Goal: Transaction & Acquisition: Purchase product/service

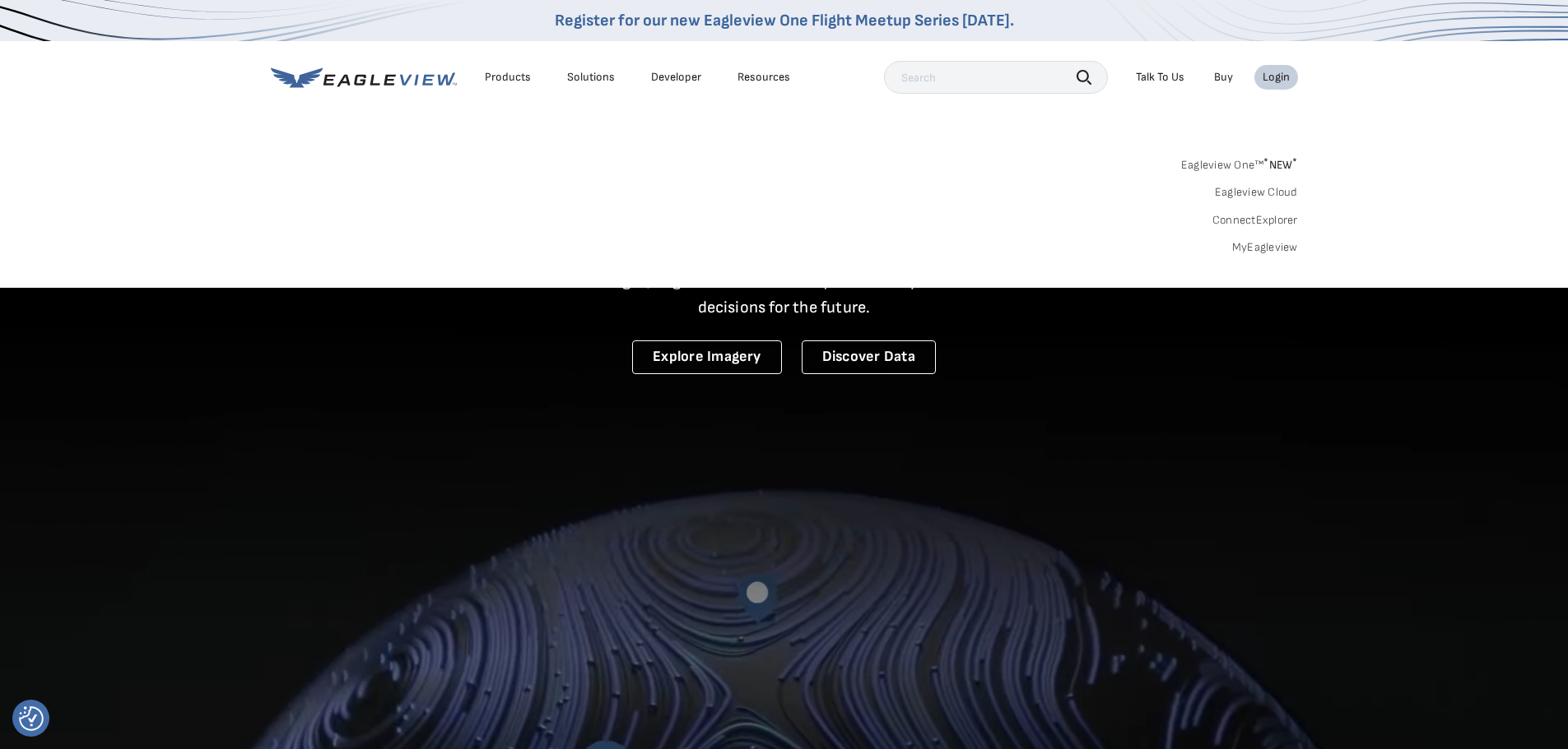
drag, startPoint x: 0, startPoint y: 0, endPoint x: 1253, endPoint y: 248, distance: 1277.3
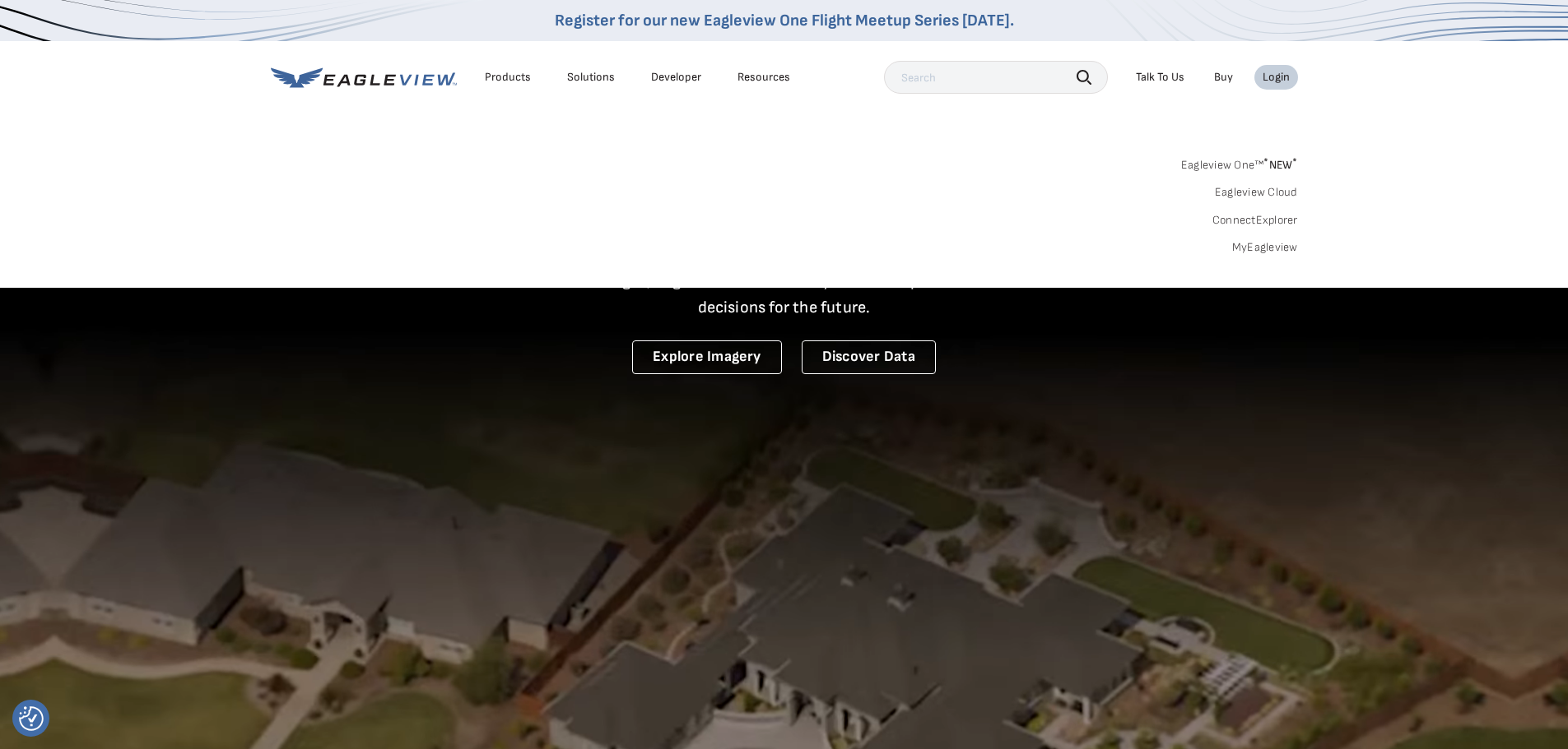
click at [1253, 248] on link "MyEagleview" at bounding box center [1264, 248] width 66 height 14
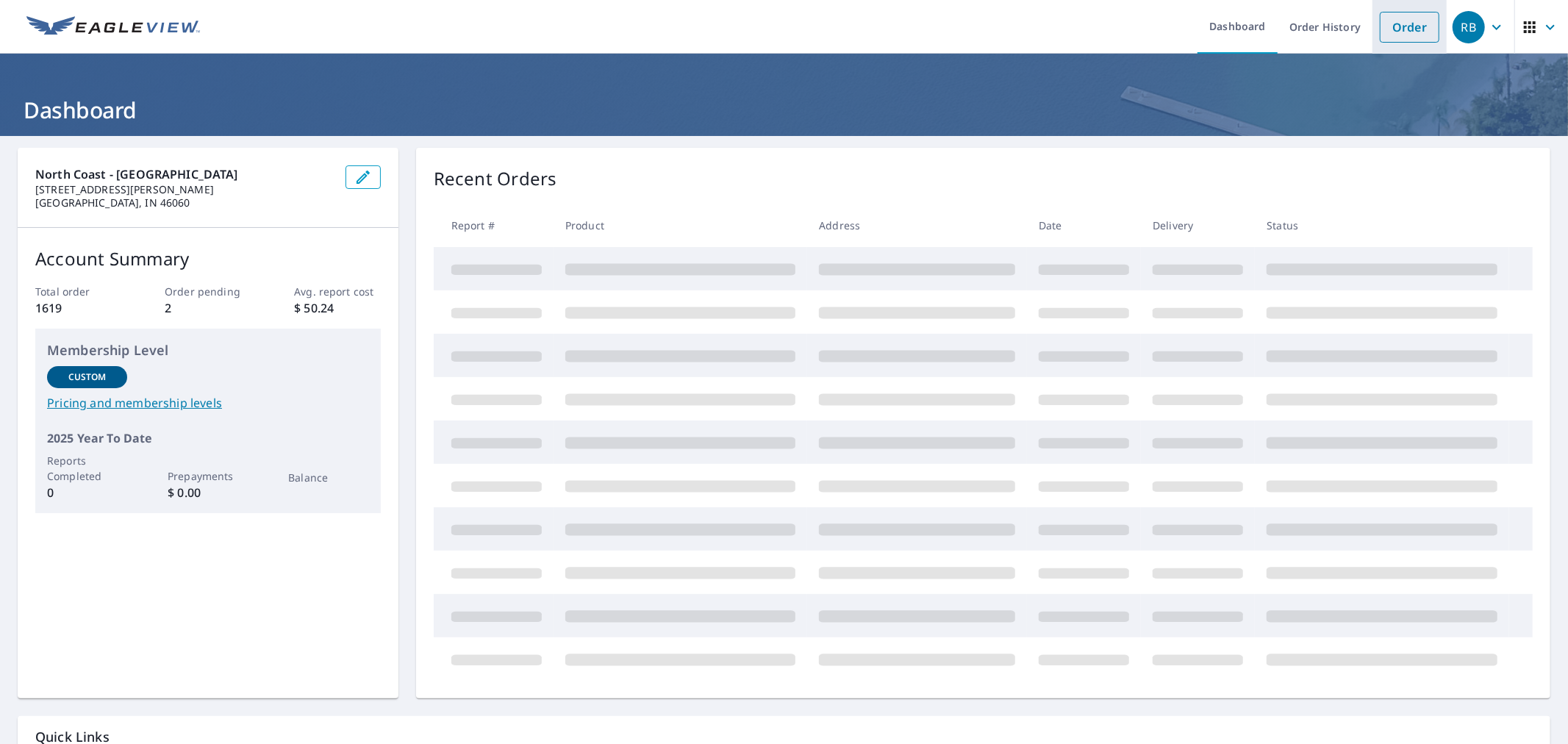
click at [1391, 25] on link "Order" at bounding box center [1410, 27] width 60 height 31
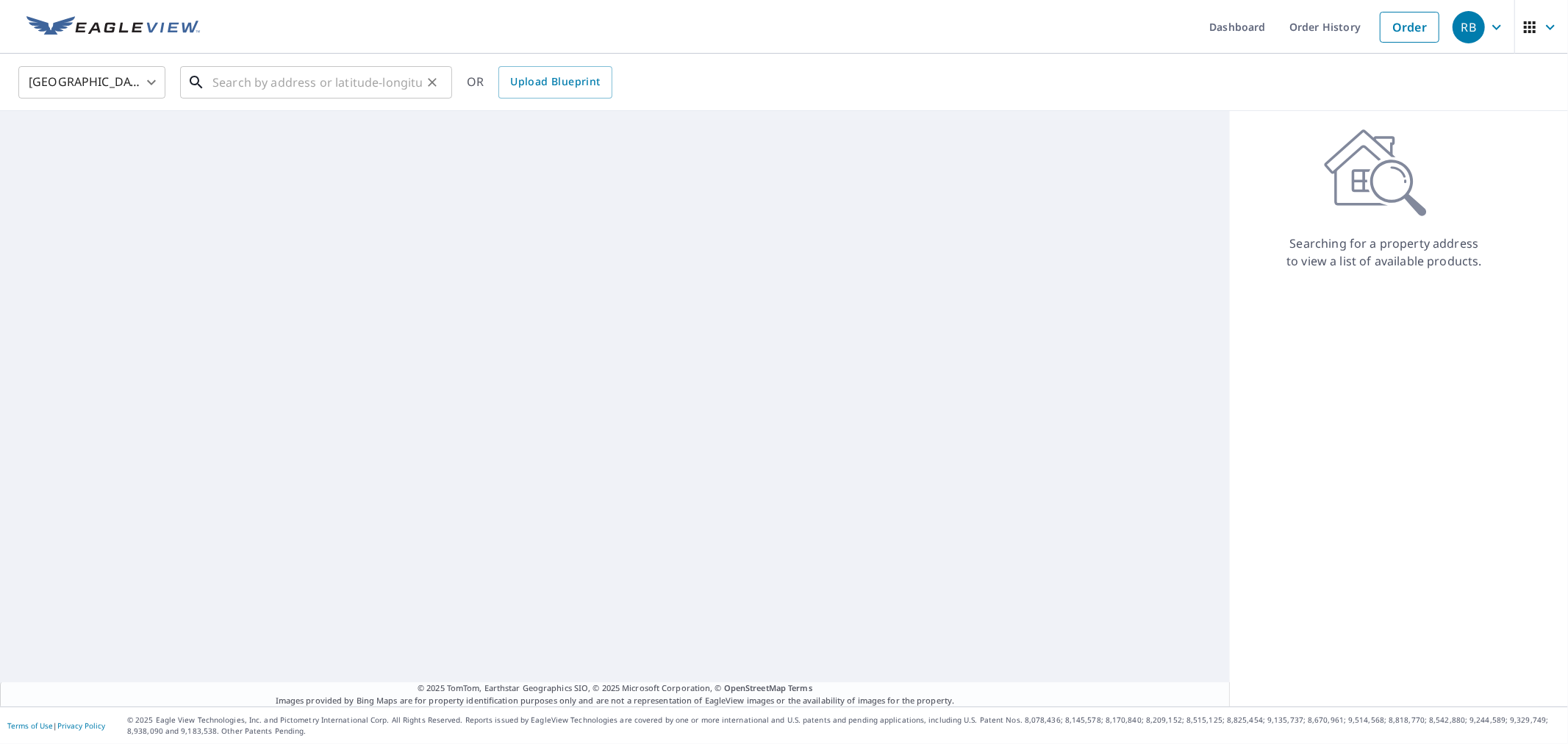
click at [331, 81] on input "text" at bounding box center [317, 82] width 209 height 41
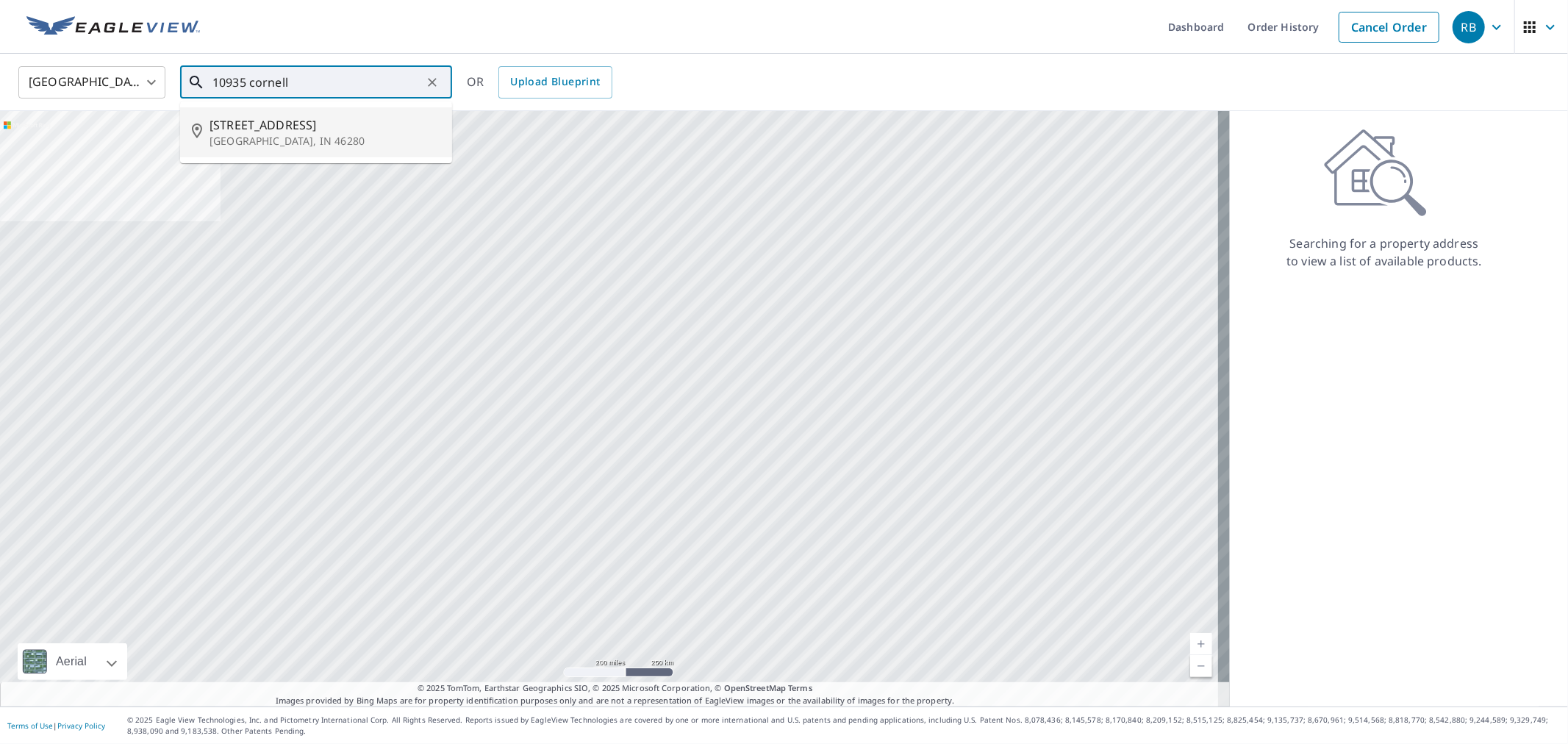
click at [276, 124] on span "10935 Cornell St" at bounding box center [324, 125] width 231 height 18
type input "10935 Cornell St Indianapolis, IN 46280"
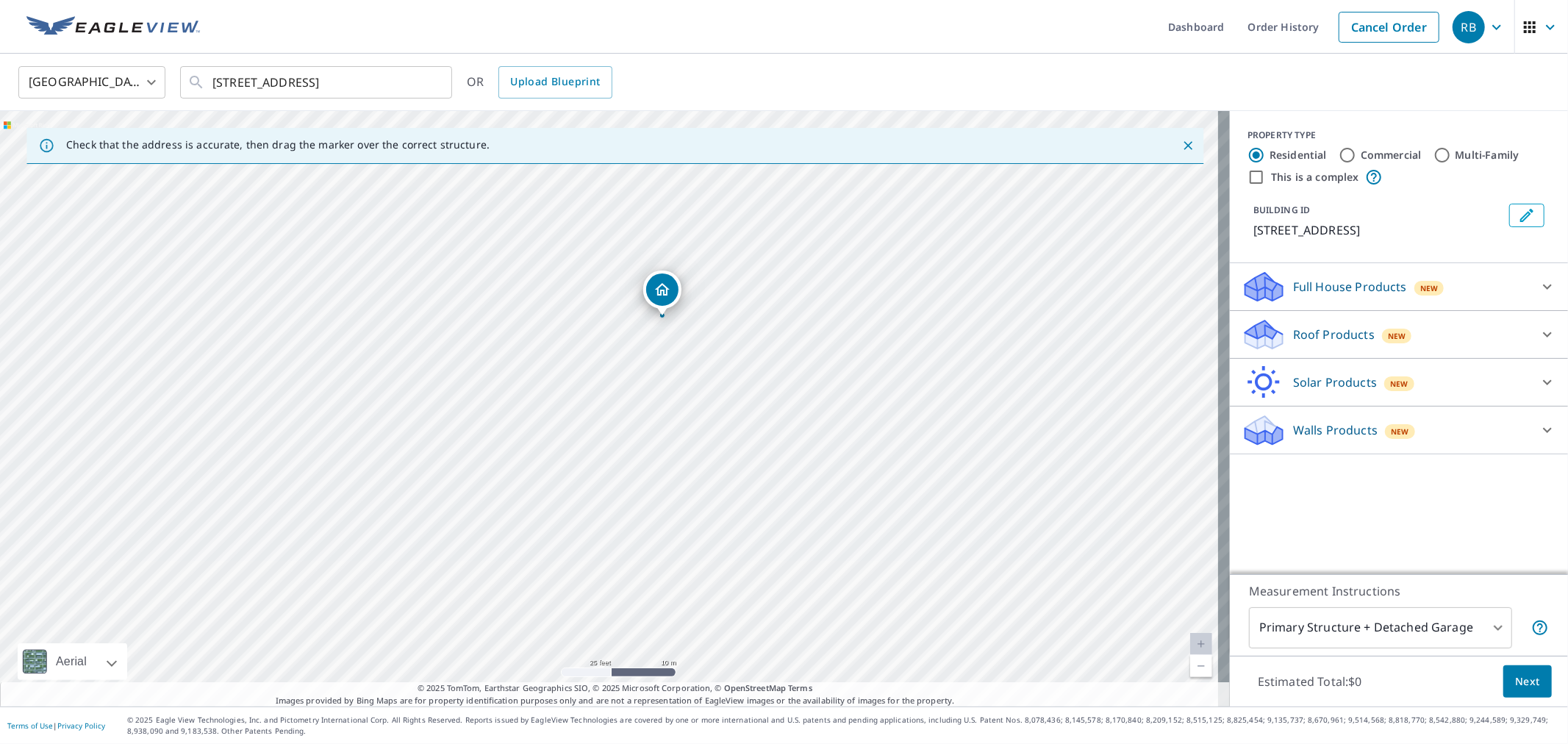
click at [1464, 335] on div "Roof Products New" at bounding box center [1385, 335] width 288 height 35
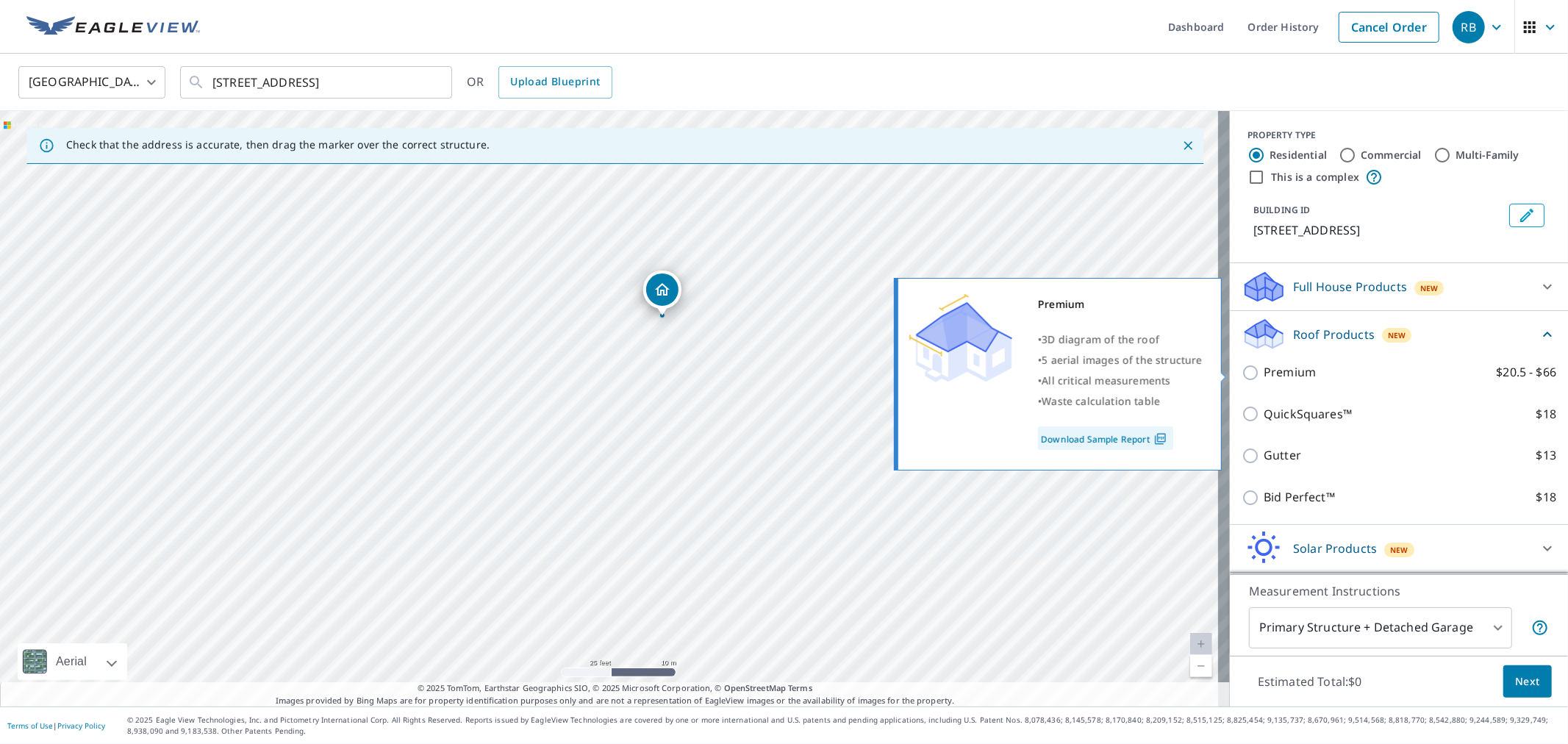
click at [1283, 376] on p "Premium" at bounding box center [1290, 372] width 52 height 18
click at [1264, 376] on input "Premium $20.5 - $66" at bounding box center [1252, 372] width 22 height 18
checkbox input "true"
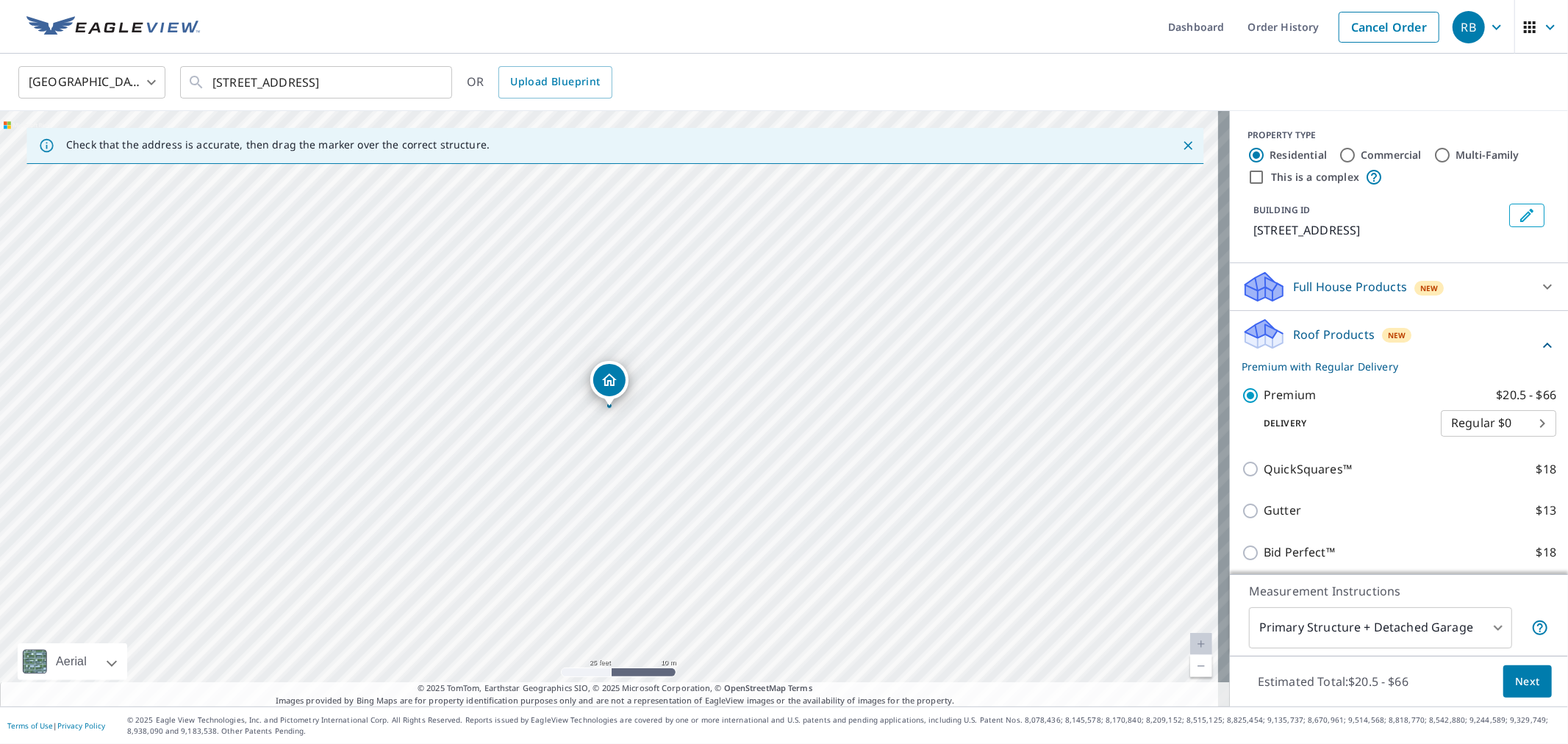
click at [1521, 676] on span "Next" at bounding box center [1527, 681] width 25 height 18
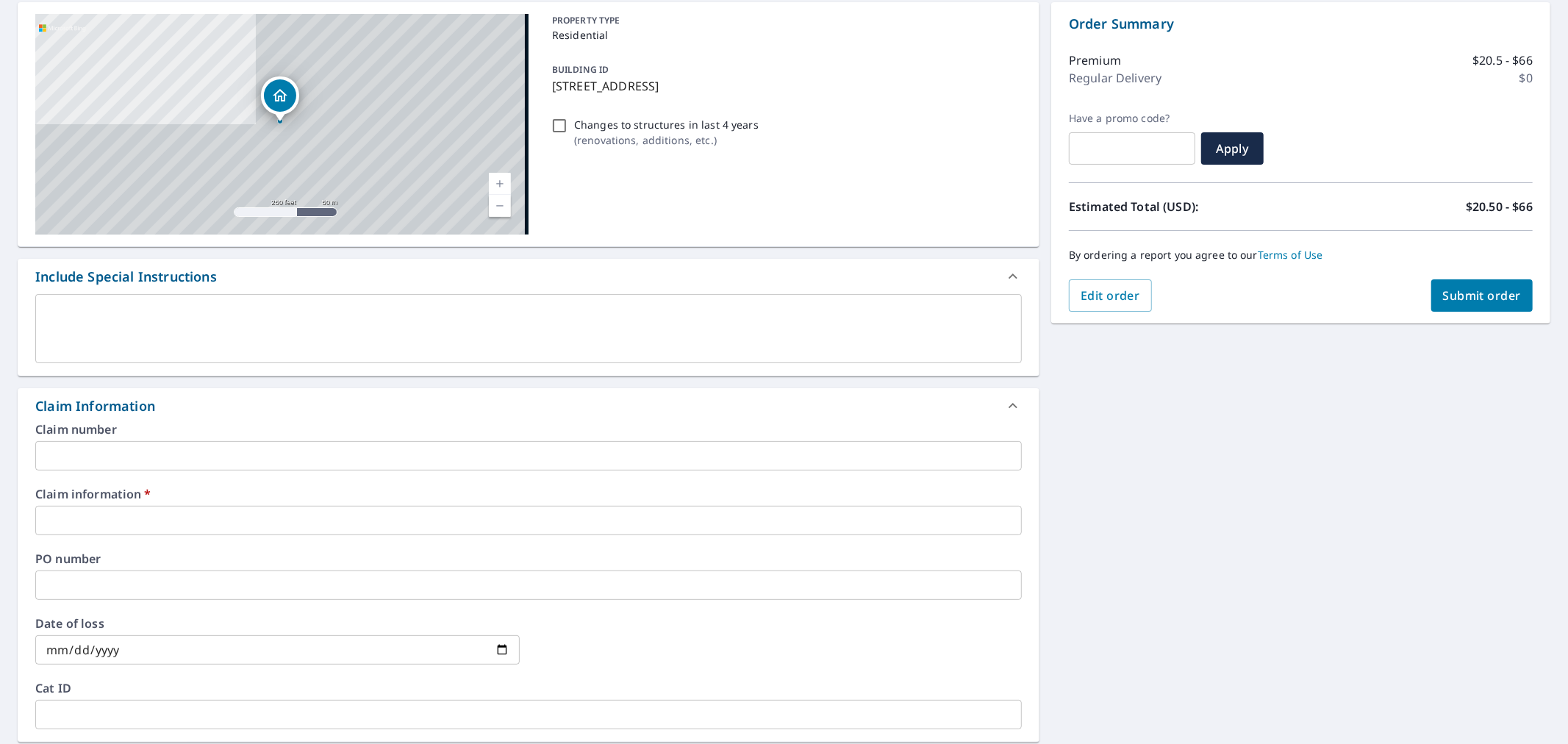
scroll to position [163, 0]
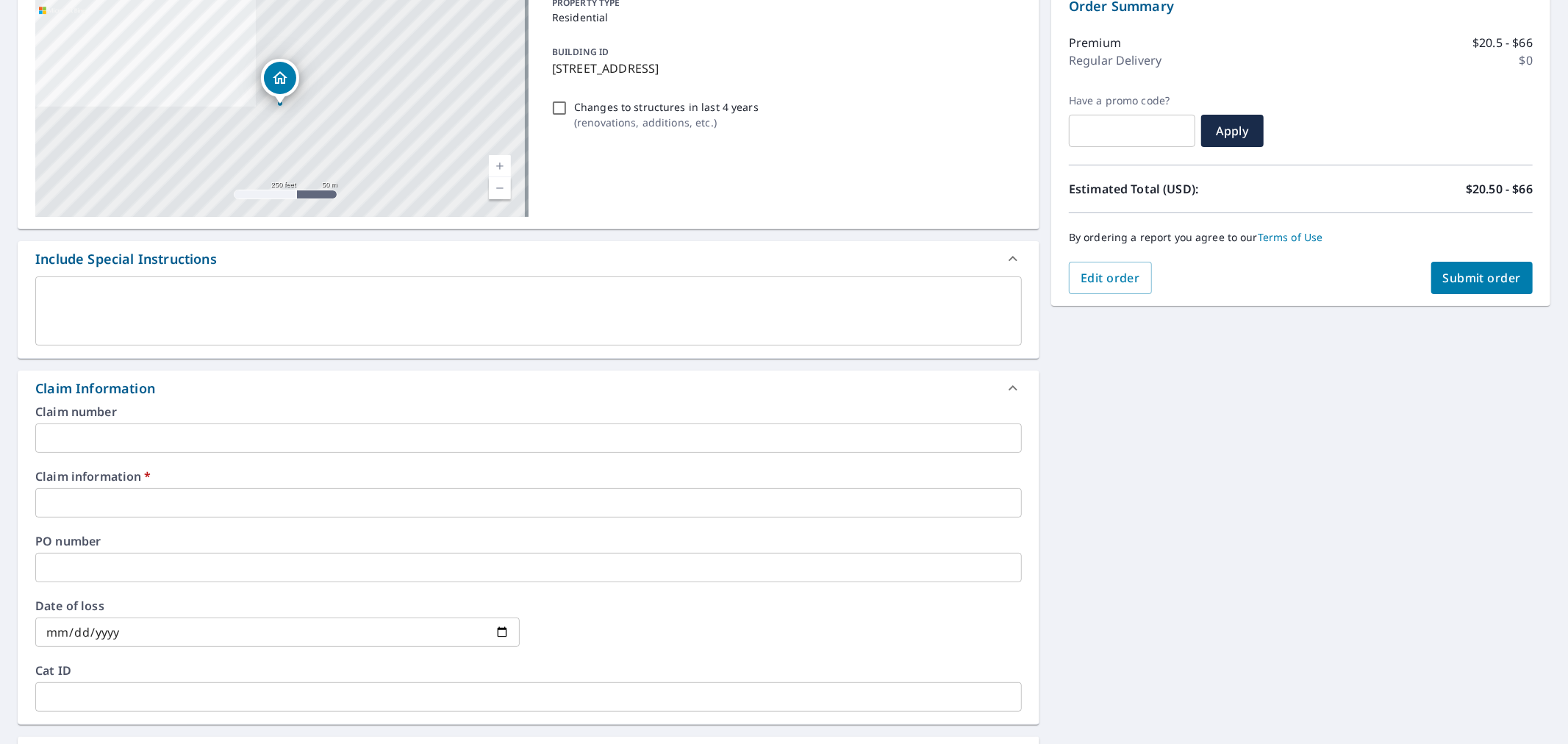
click at [201, 506] on input "text" at bounding box center [529, 503] width 986 height 30
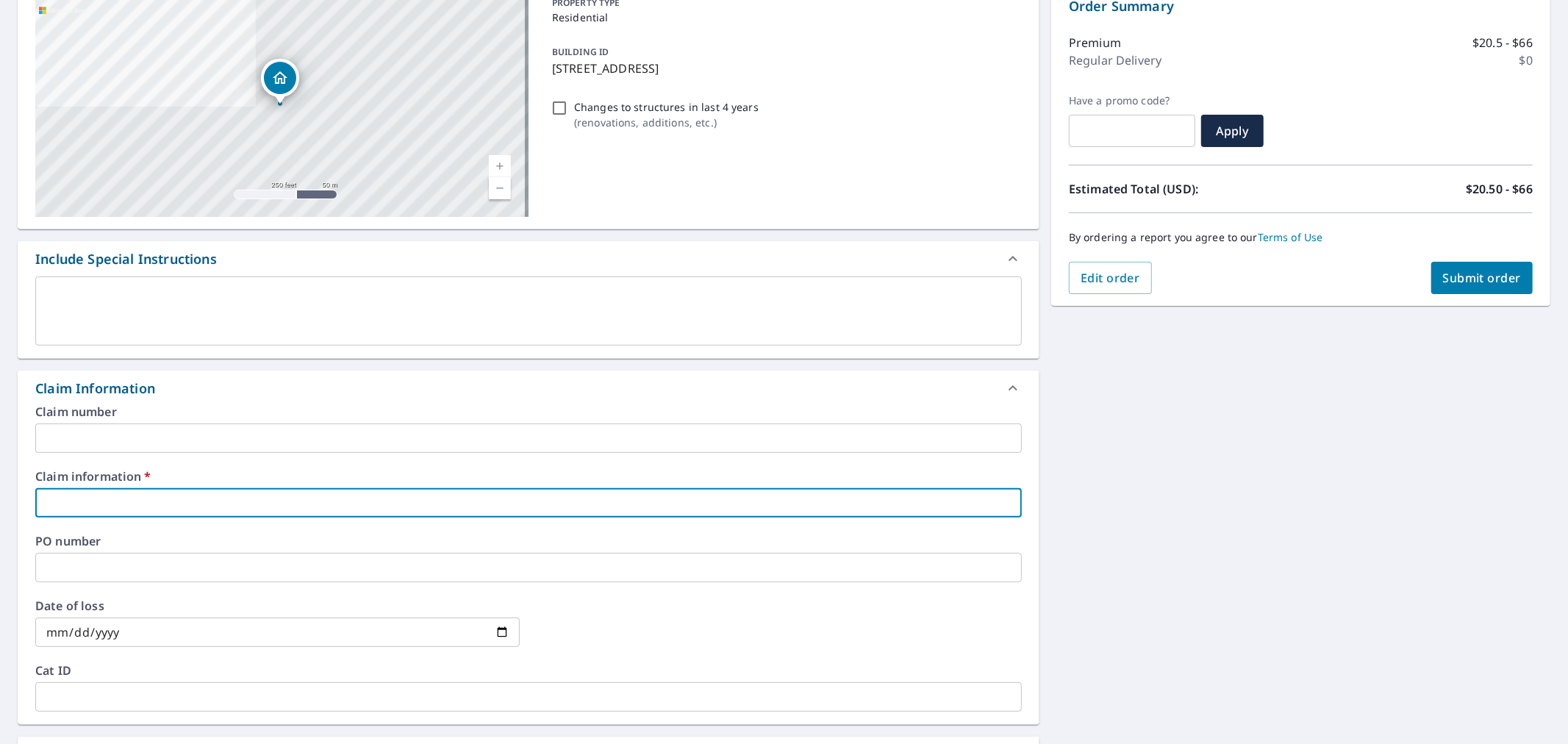
type input "n/a"
checkbox input "true"
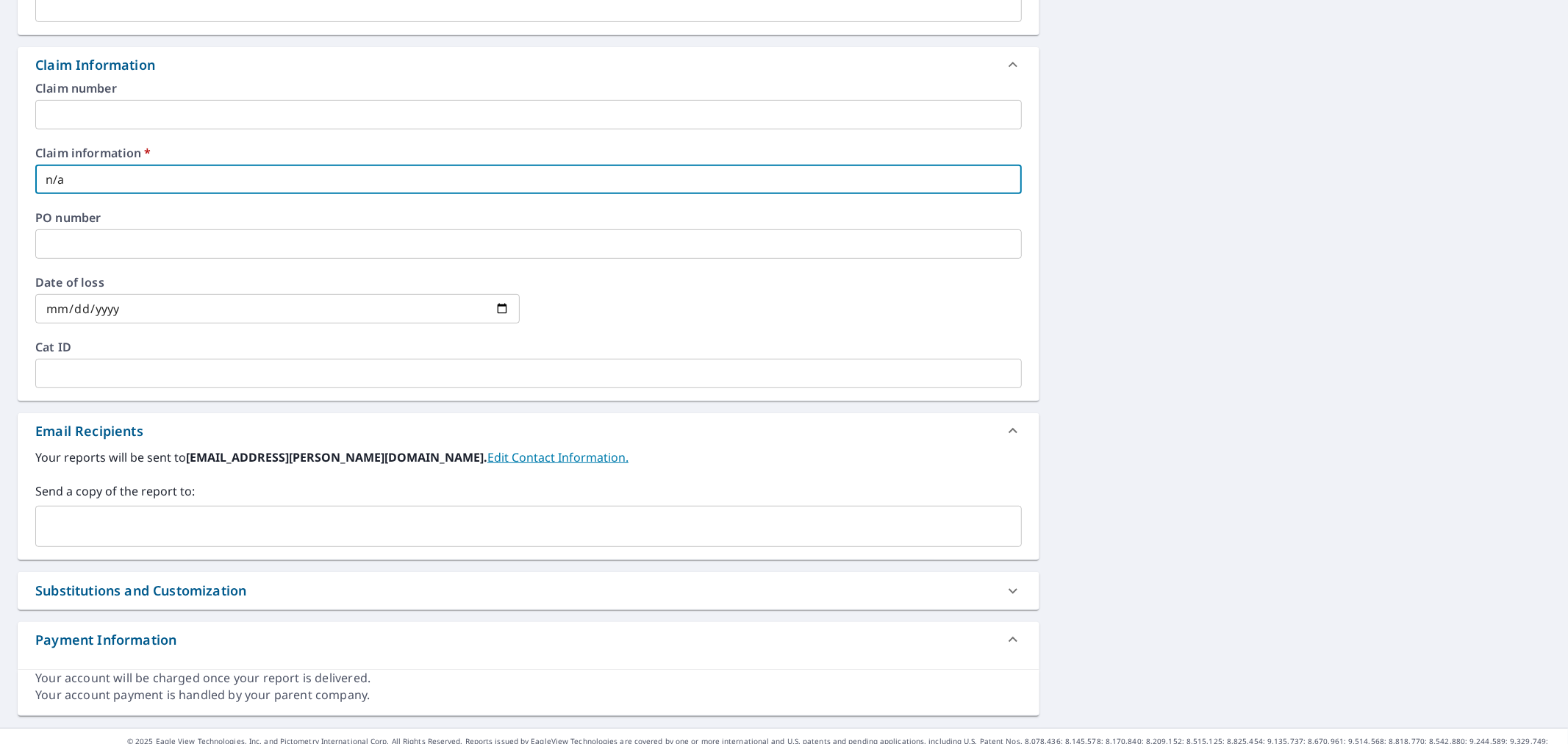
scroll to position [490, 0]
click at [142, 532] on input "text" at bounding box center [517, 523] width 951 height 28
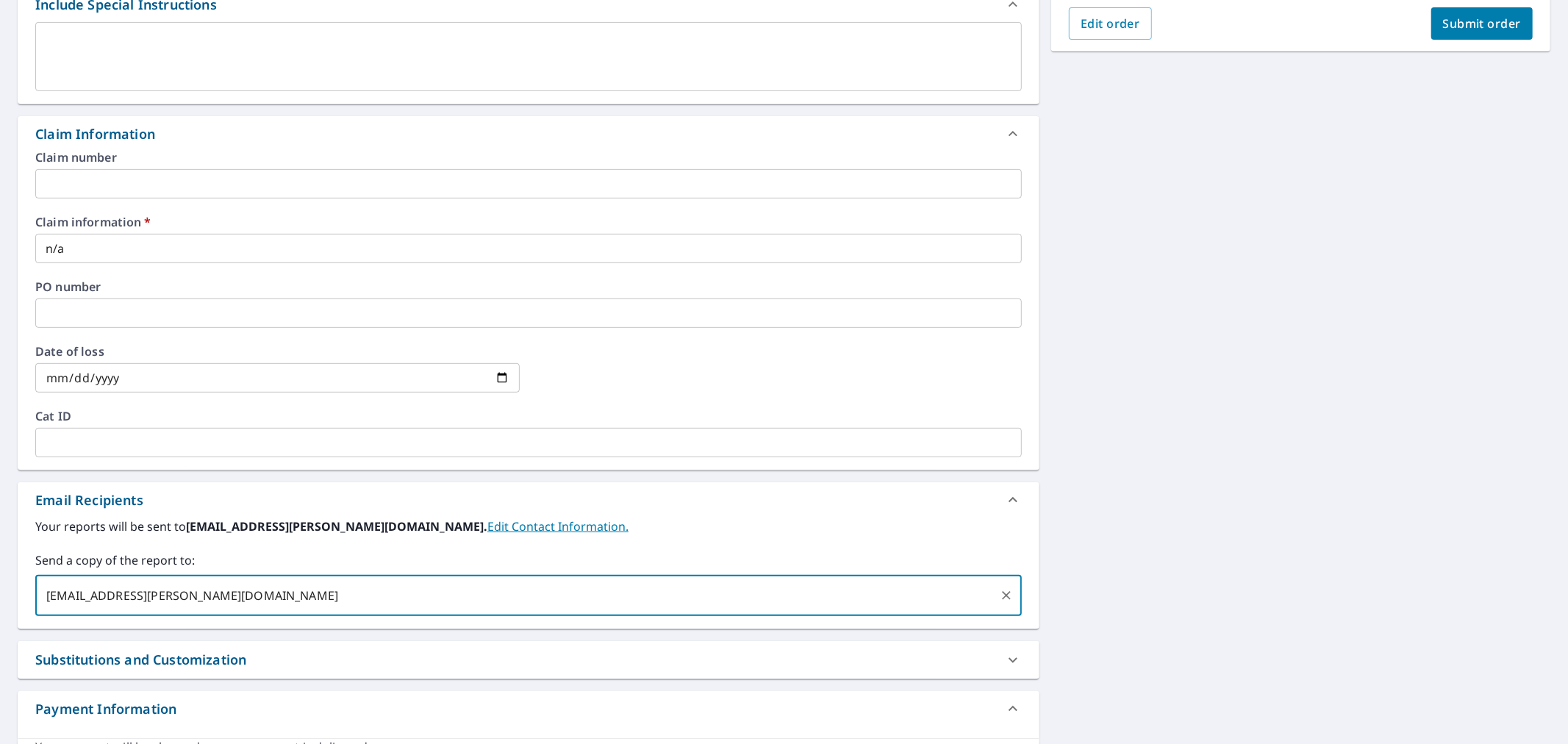
scroll to position [262, 0]
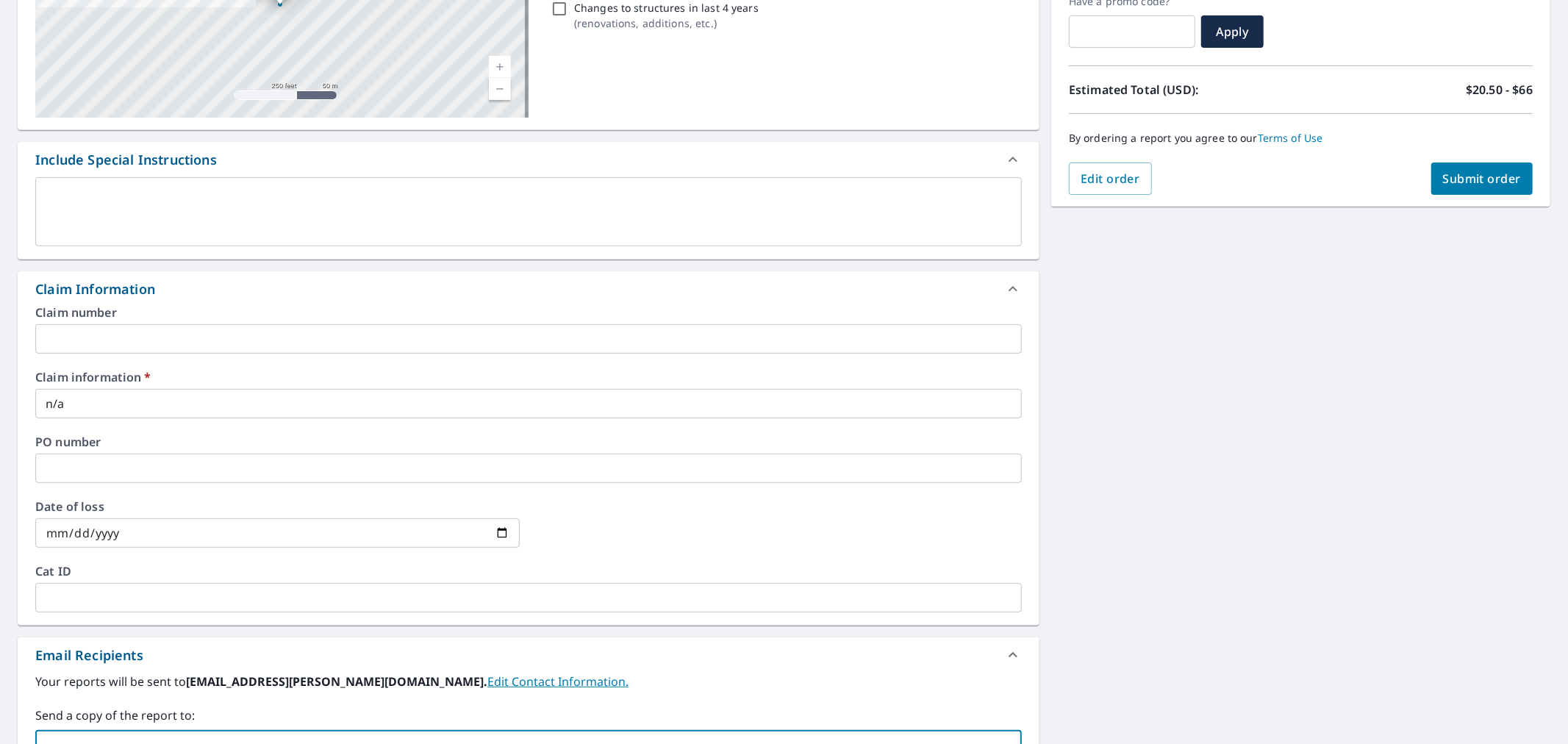
type input "drew.doyon@qxo.com"
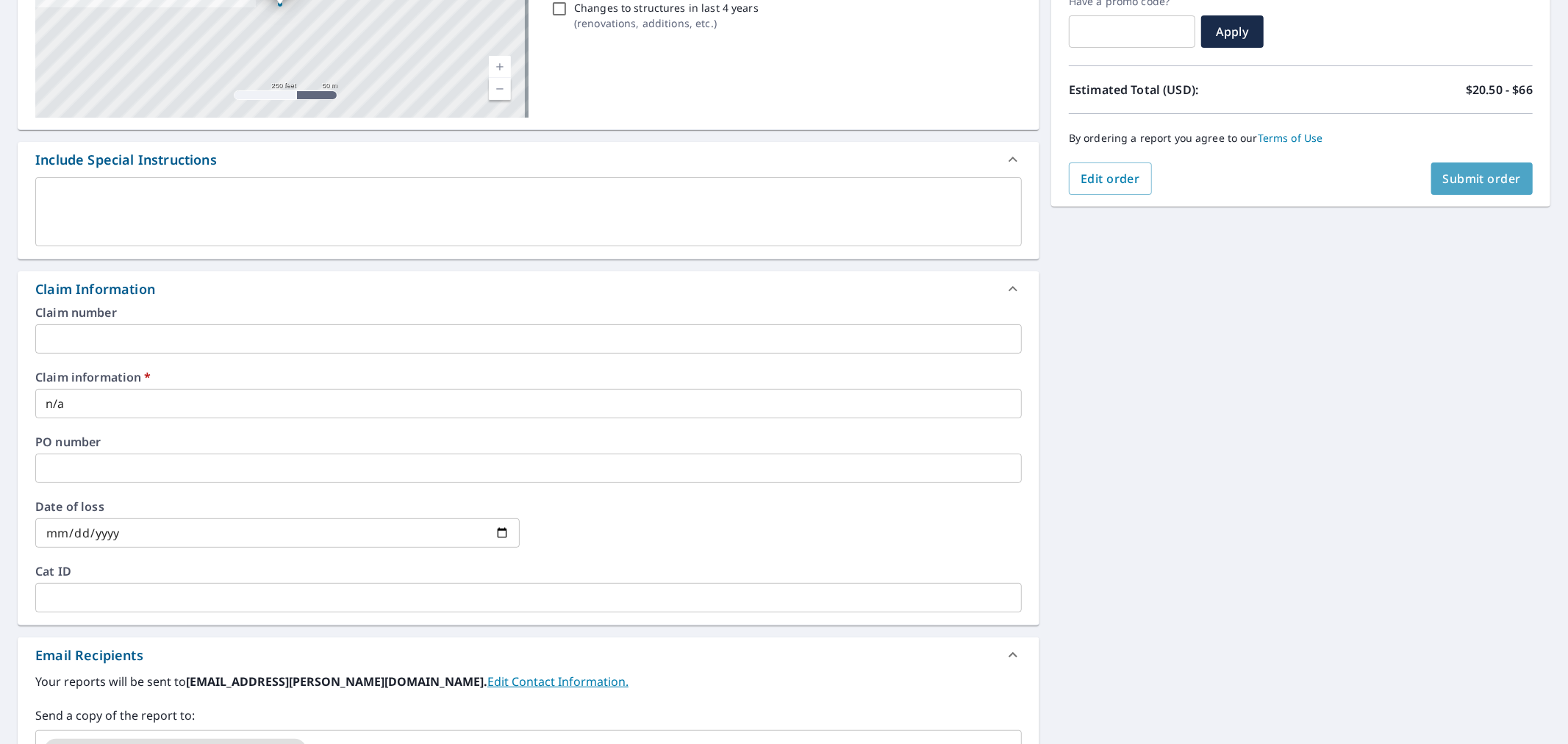
click at [1451, 175] on span "Submit order" at bounding box center [1483, 179] width 79 height 16
checkbox input "true"
